Goal: Information Seeking & Learning: Learn about a topic

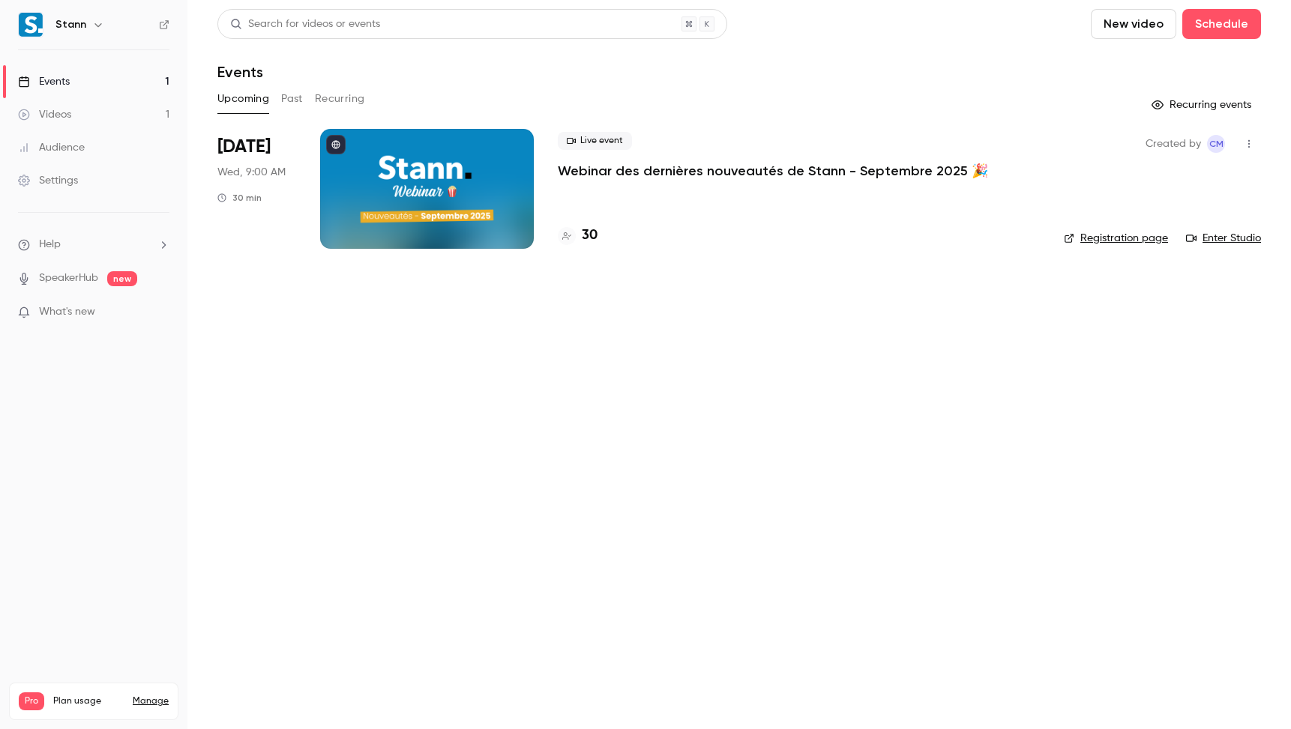
click at [459, 416] on main "Search for videos or events New video Schedule Events Upcoming Past Recurring R…" at bounding box center [738, 364] width 1103 height 729
click at [294, 103] on button "Past" at bounding box center [292, 99] width 22 height 24
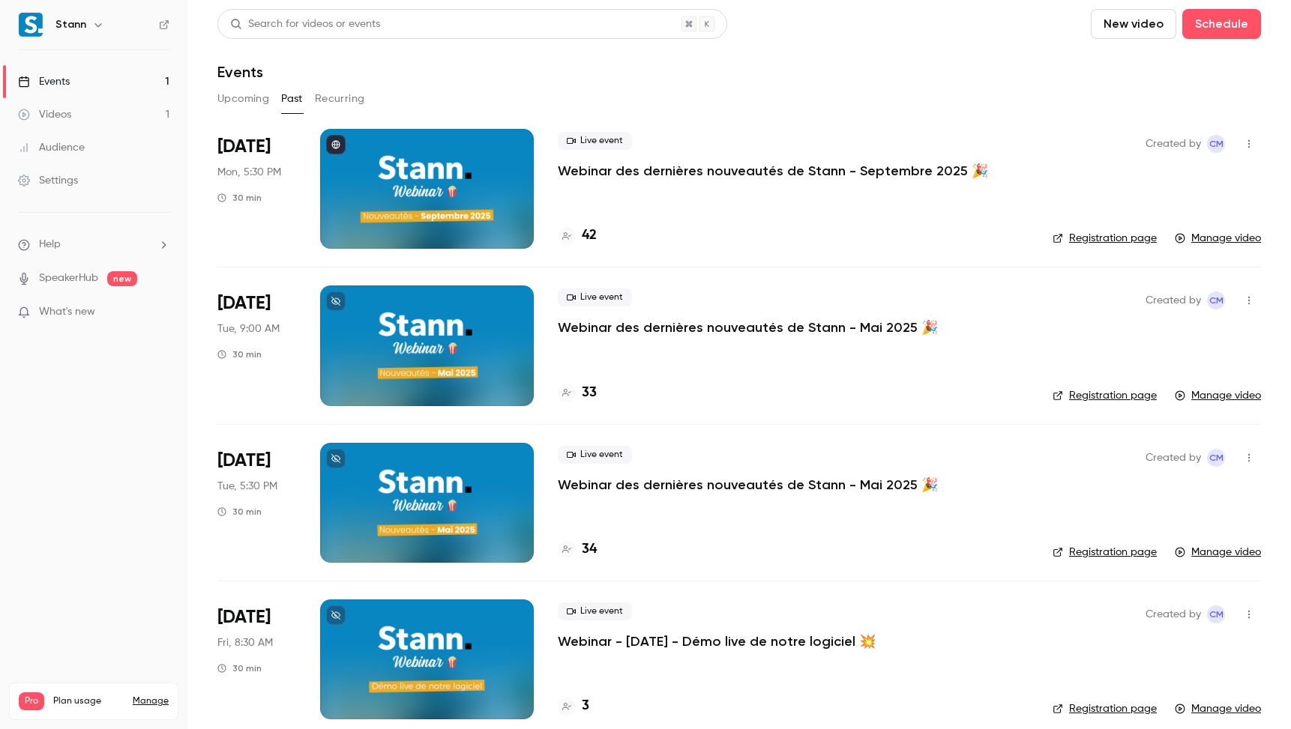
click at [710, 170] on p "Webinar des dernières nouveautés de Stann - Septembre 2025 🎉" at bounding box center [773, 171] width 430 height 18
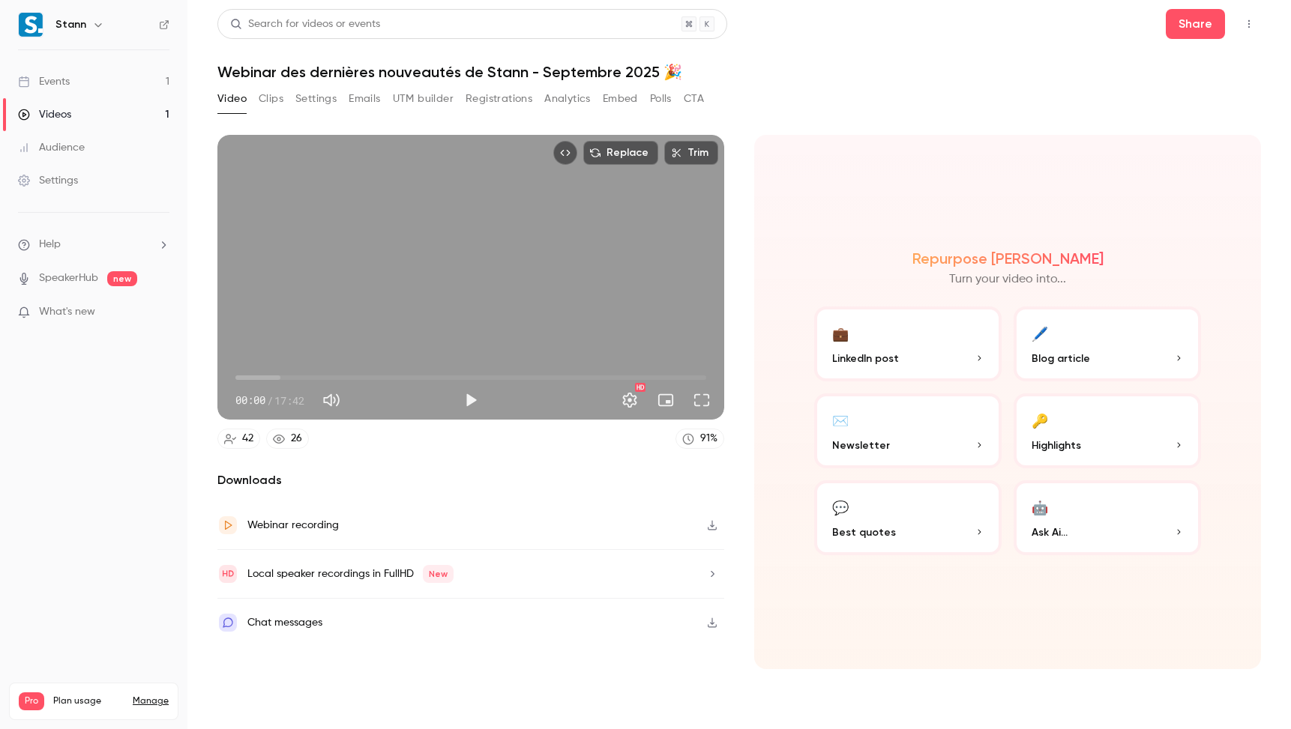
click at [661, 98] on button "Polls" at bounding box center [661, 99] width 22 height 24
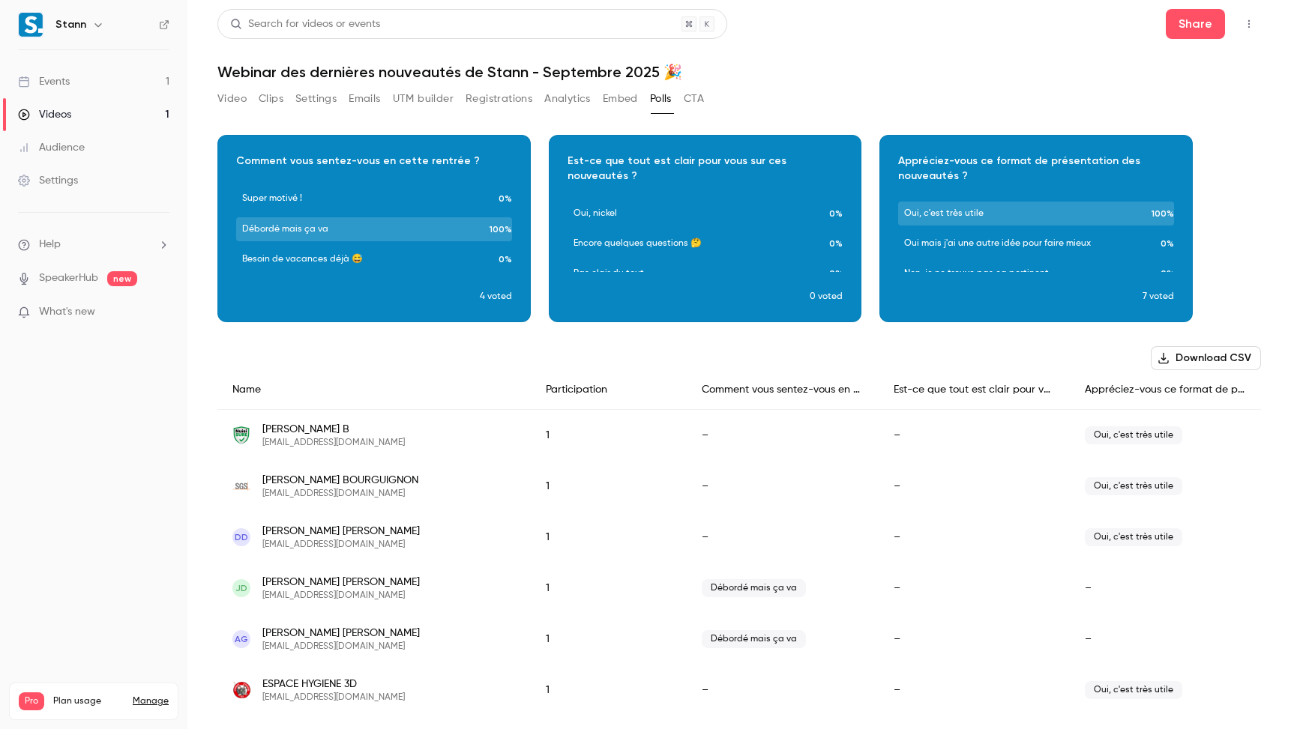
click at [704, 96] on button "CTA" at bounding box center [694, 99] width 20 height 24
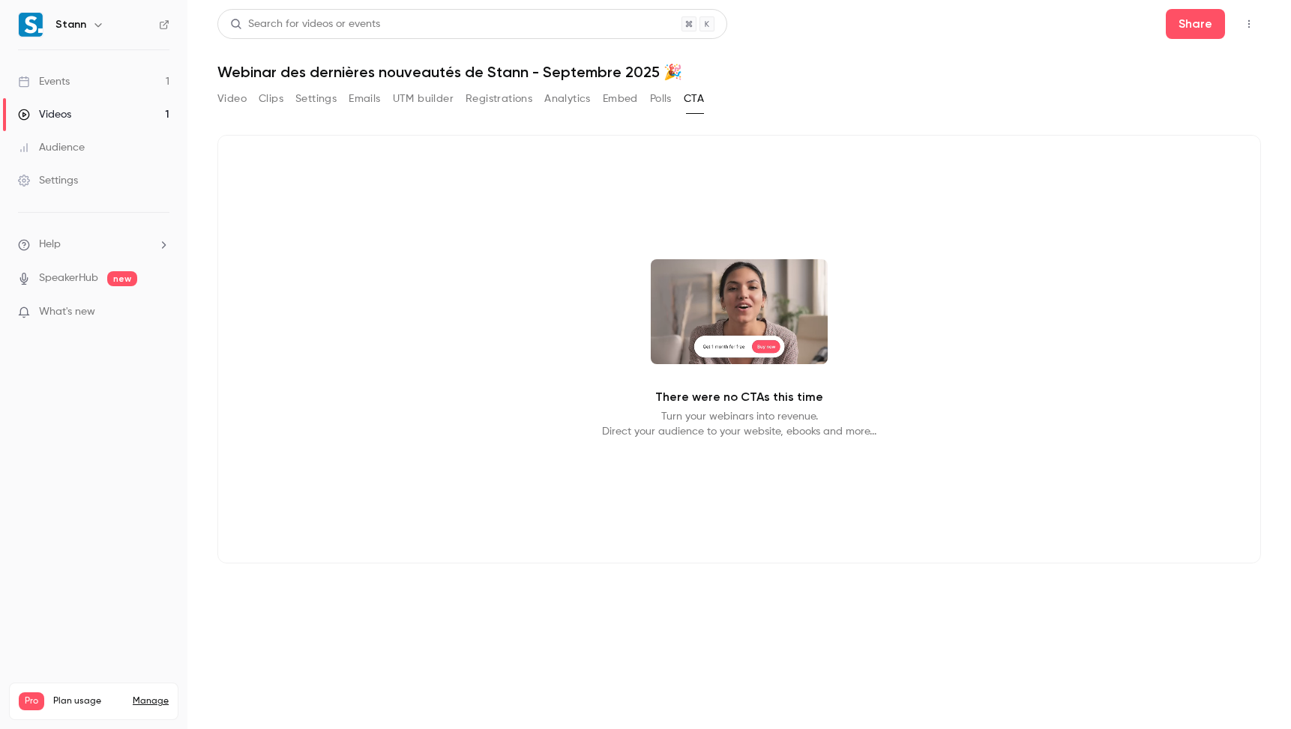
click at [232, 106] on button "Video" at bounding box center [231, 99] width 29 height 24
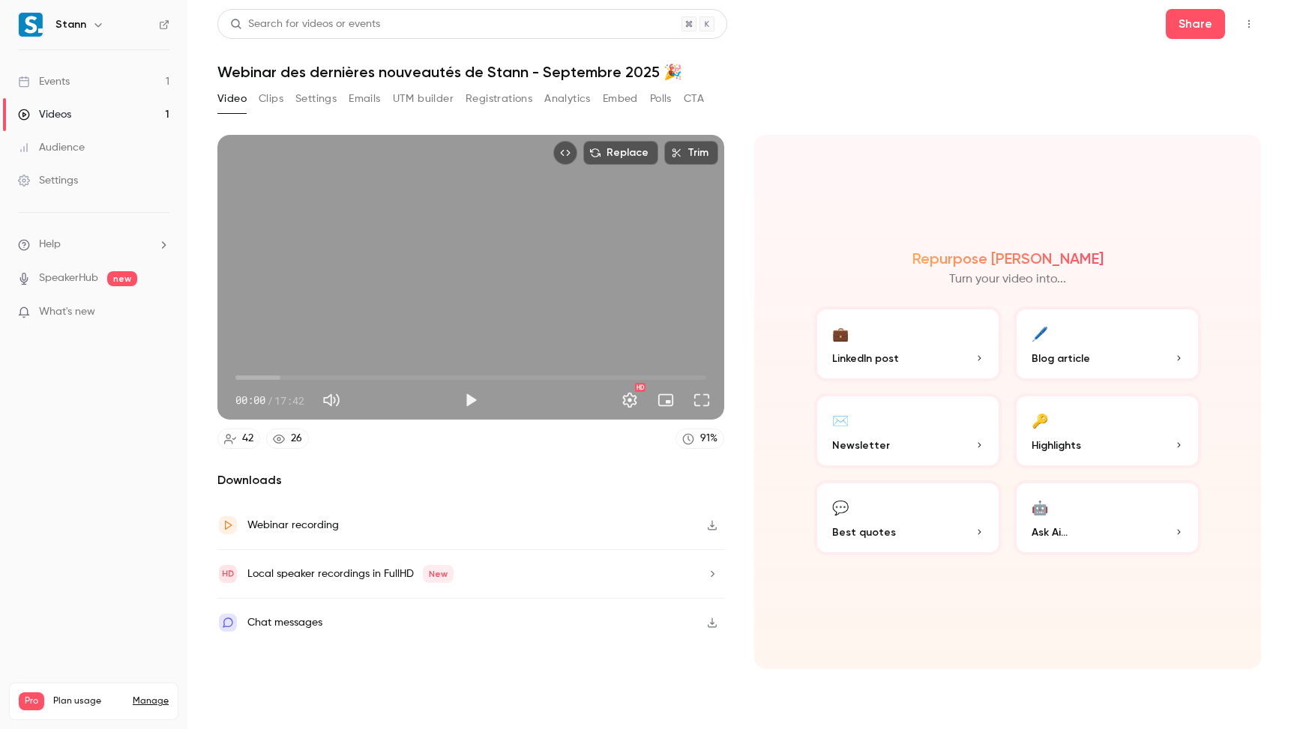
click at [271, 628] on div "Chat messages" at bounding box center [284, 623] width 75 height 18
click at [112, 94] on link "Events 1" at bounding box center [93, 81] width 187 height 33
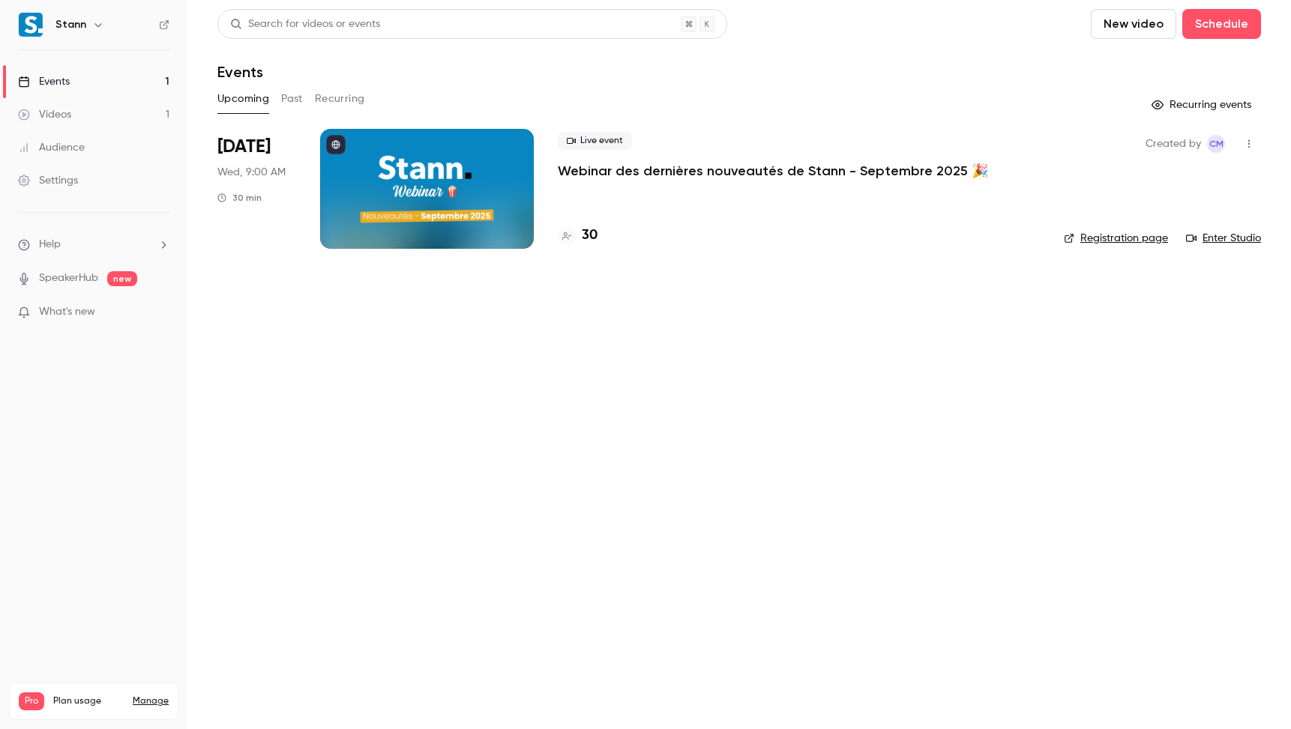
click at [393, 401] on main "Search for videos or events New video Schedule Events Upcoming Past Recurring R…" at bounding box center [738, 364] width 1103 height 729
click at [356, 394] on main "Search for videos or events New video Schedule Events Upcoming Past Recurring R…" at bounding box center [738, 364] width 1103 height 729
click at [647, 175] on p "Webinar des dernières nouveautés de Stann - Septembre 2025 🎉" at bounding box center [773, 171] width 430 height 18
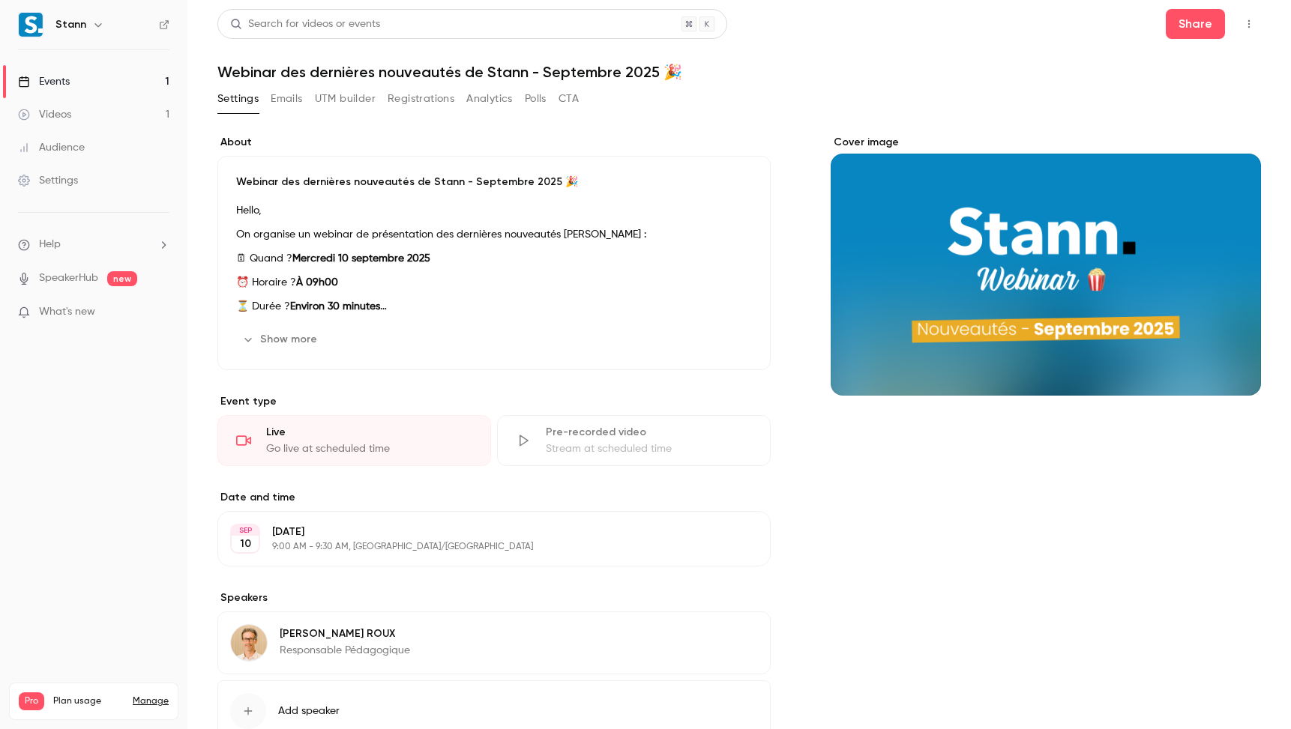
click at [56, 78] on div "Events" at bounding box center [44, 81] width 52 height 15
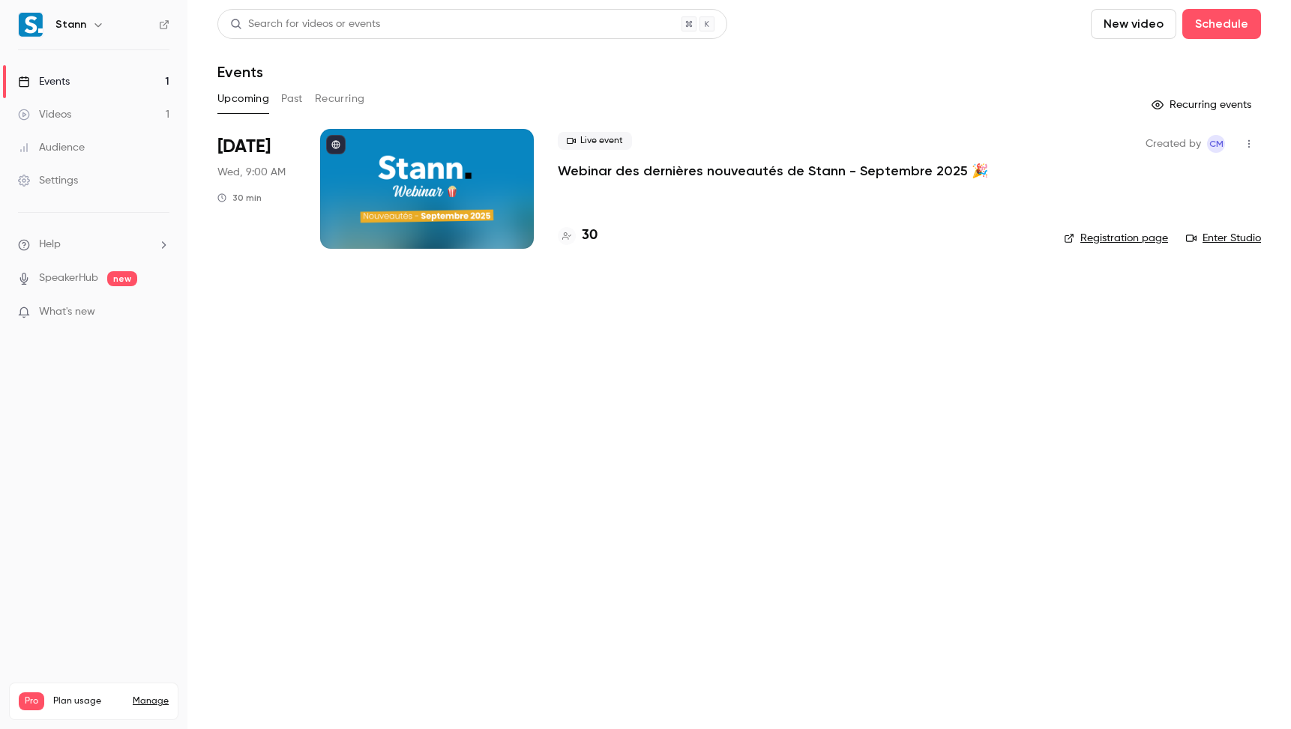
click at [301, 97] on button "Past" at bounding box center [292, 99] width 22 height 24
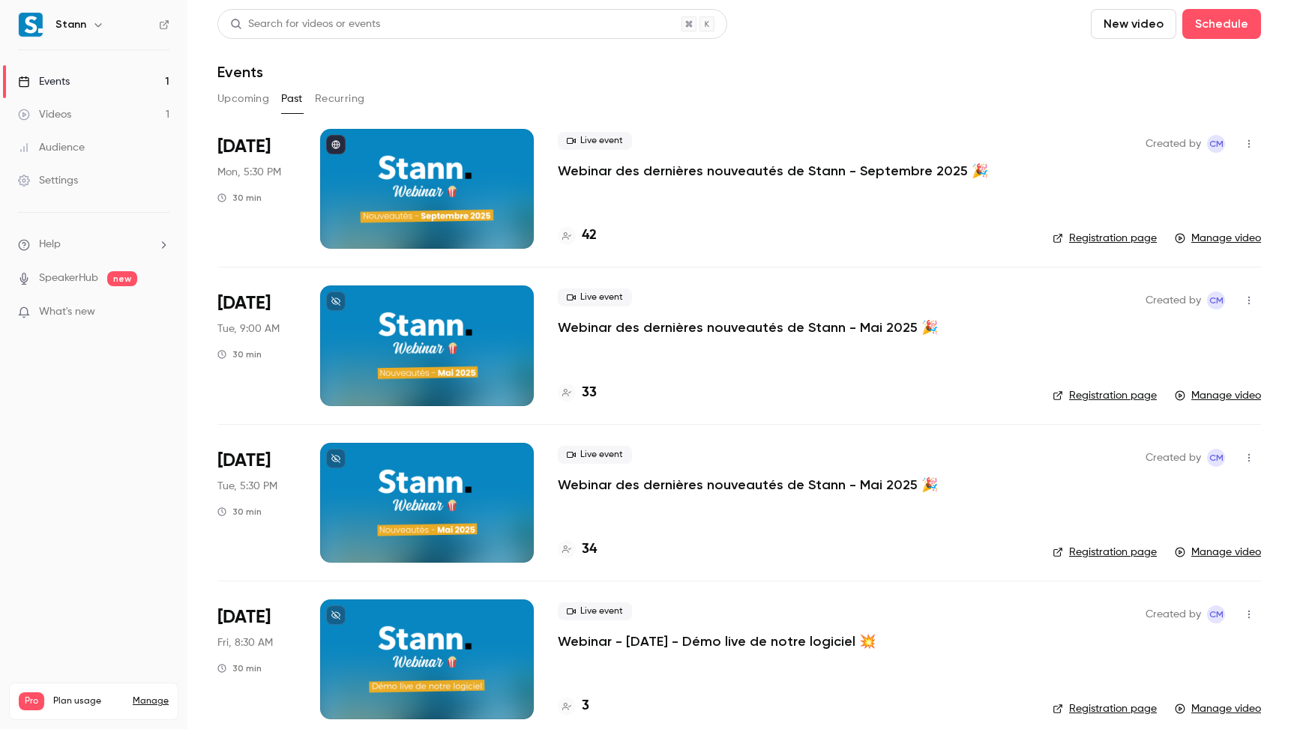
click at [706, 170] on p "Webinar des dernières nouveautés de Stann - Septembre 2025 🎉" at bounding box center [773, 171] width 430 height 18
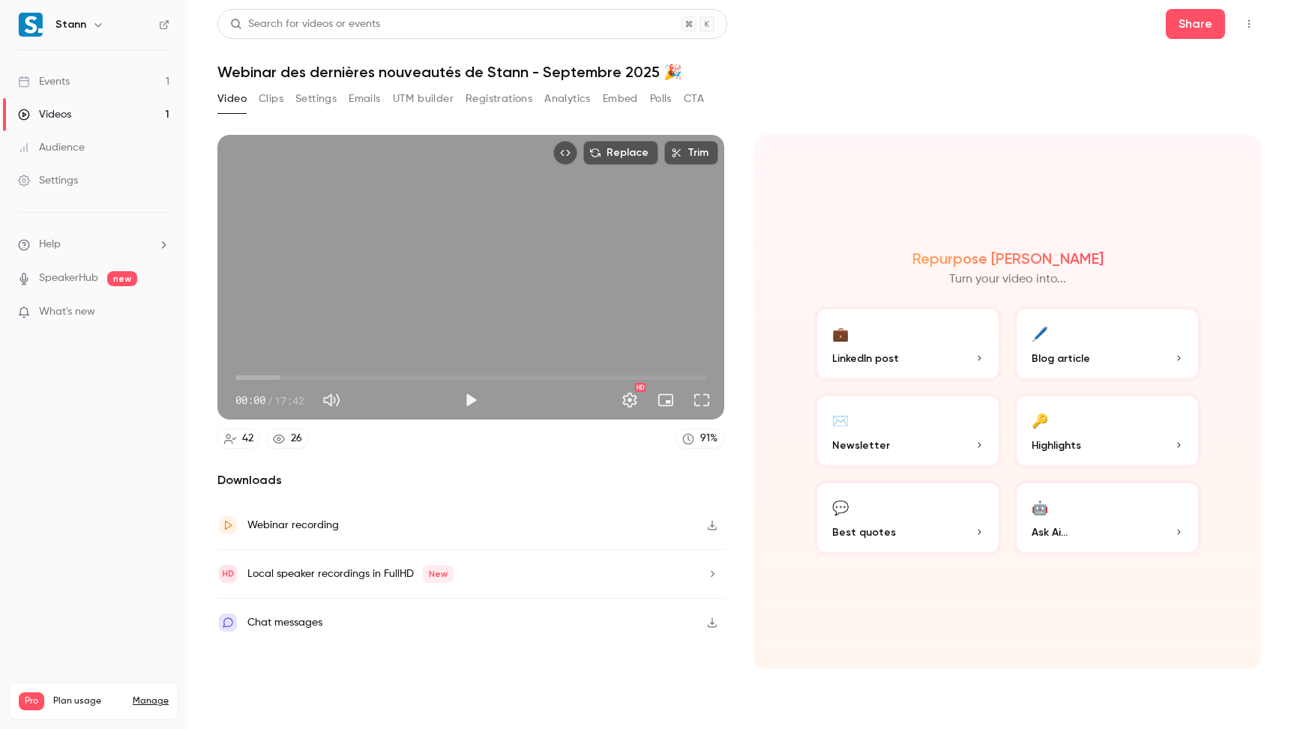
click at [291, 441] on div "26" at bounding box center [296, 439] width 11 height 16
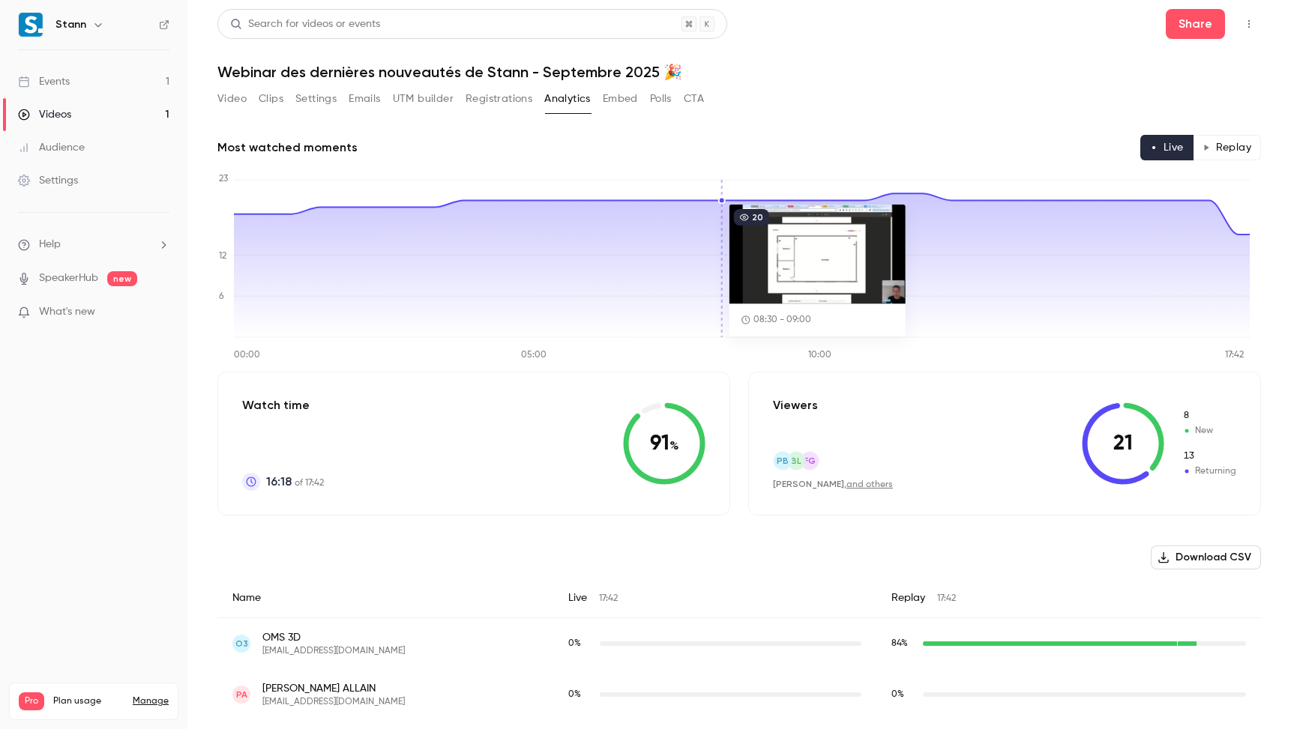
click at [1221, 136] on button "Replay" at bounding box center [1226, 147] width 68 height 25
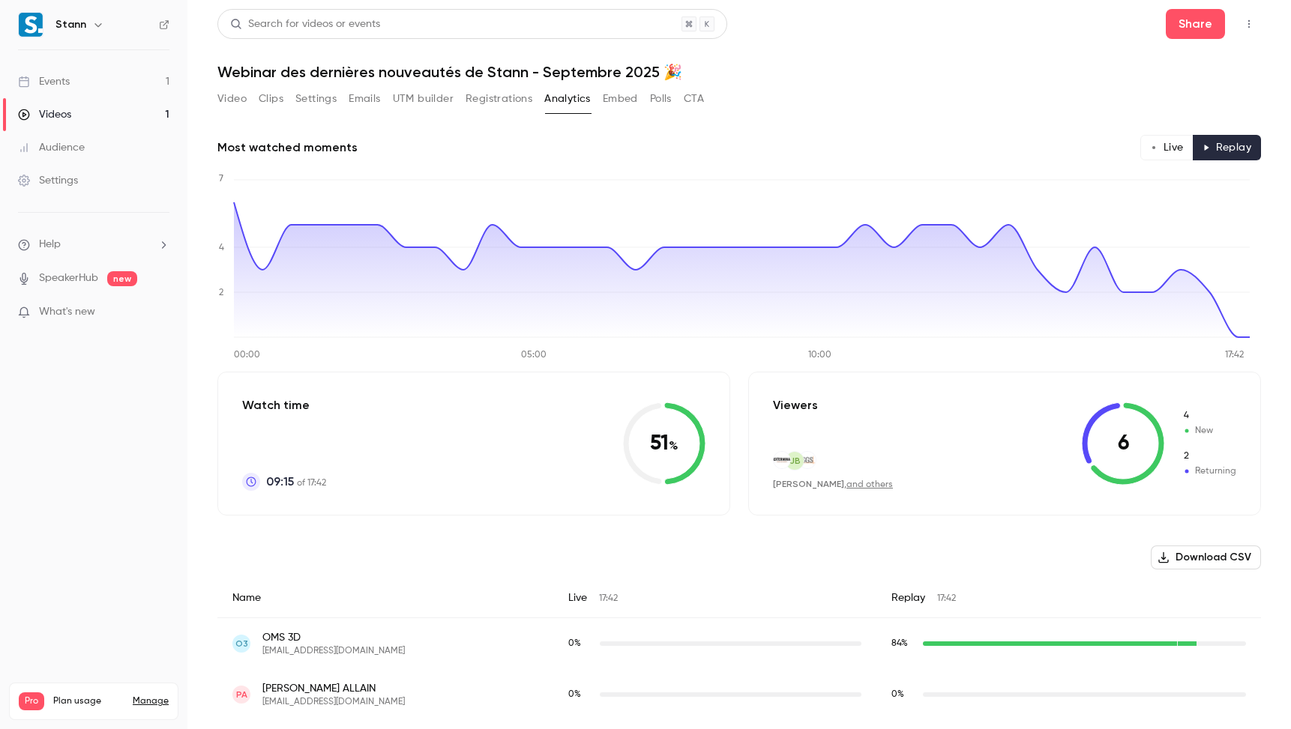
click at [1140, 141] on button "Live" at bounding box center [1166, 147] width 53 height 25
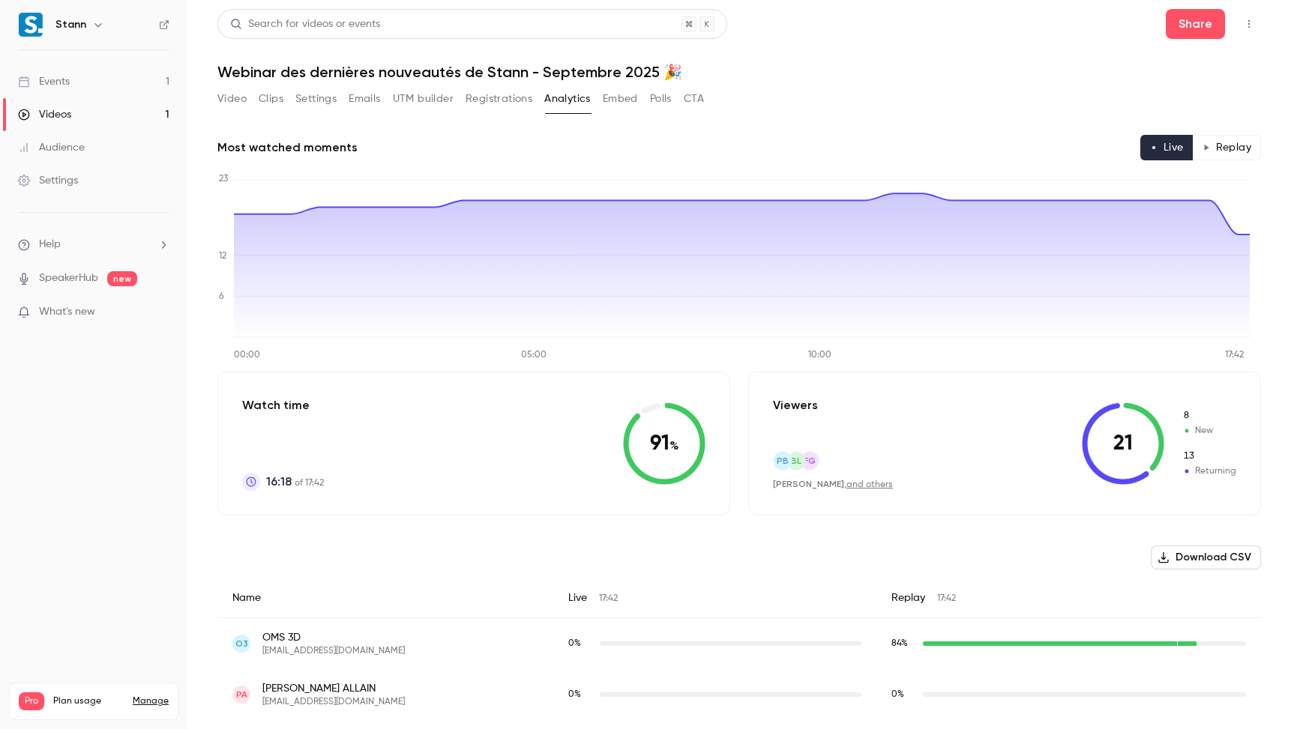
click at [863, 486] on link "and others" at bounding box center [869, 484] width 46 height 9
